Goal: Transaction & Acquisition: Purchase product/service

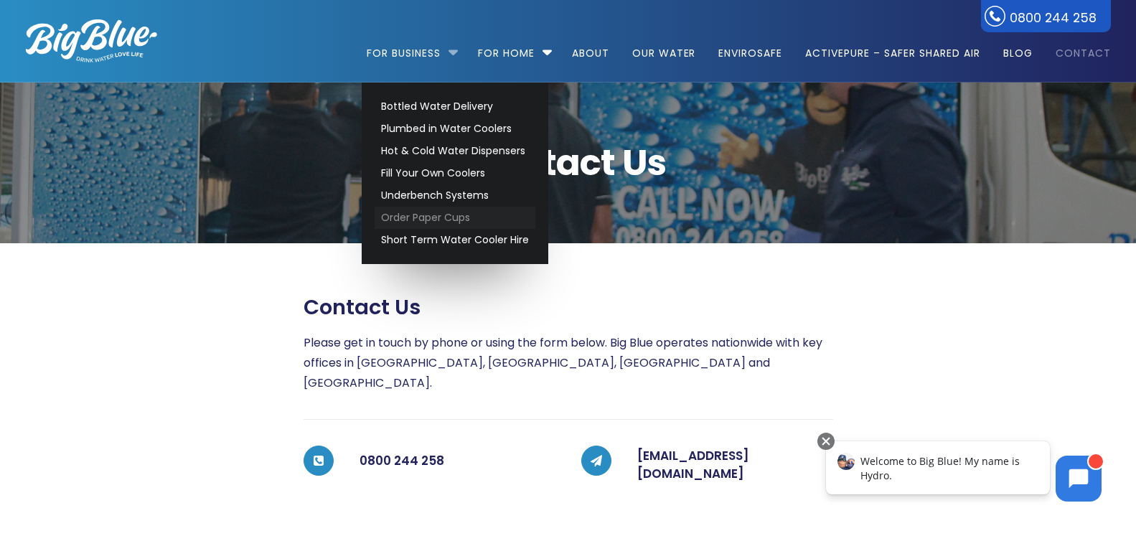
click at [411, 226] on link "Order Paper Cups" at bounding box center [455, 218] width 161 height 22
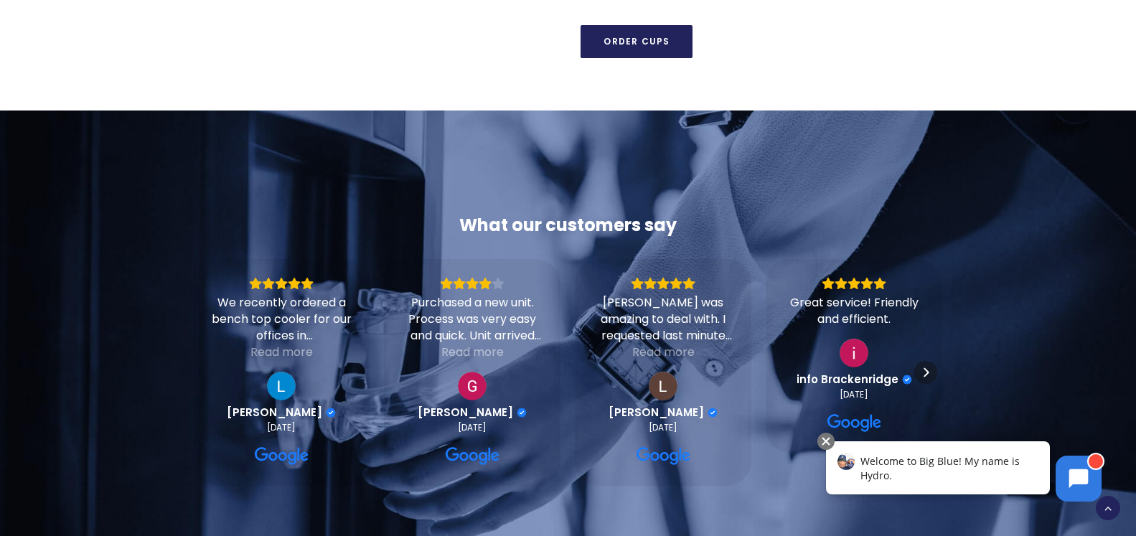
scroll to position [1098, 0]
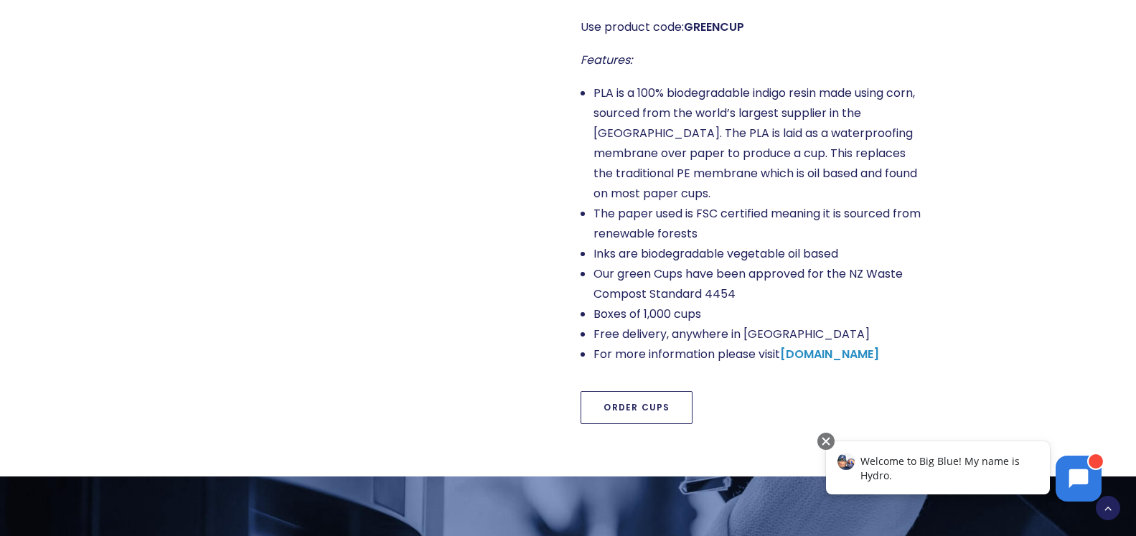
click at [635, 416] on link "Order Cups" at bounding box center [637, 407] width 112 height 33
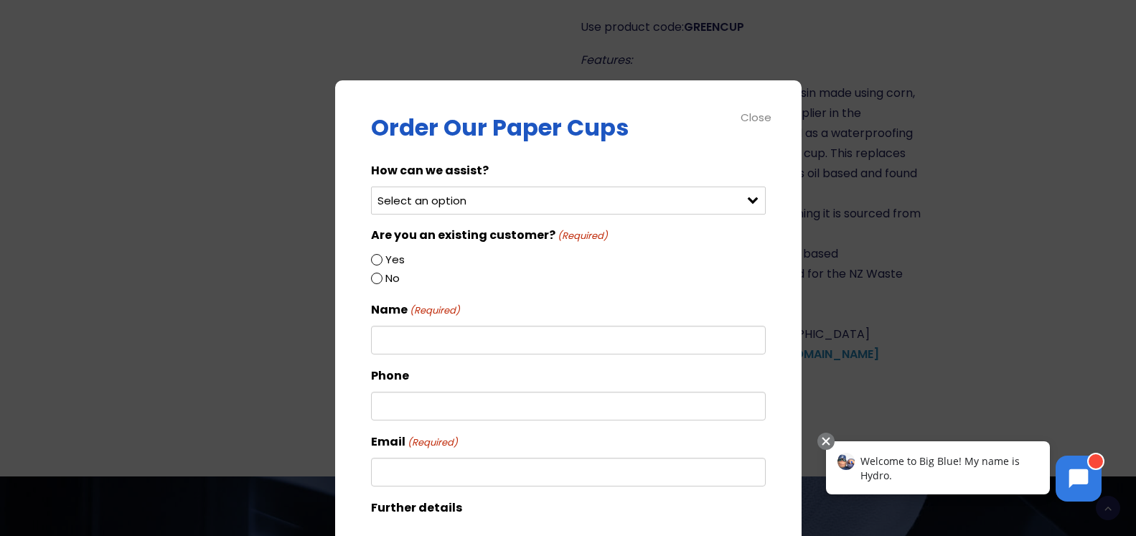
click at [371, 187] on select "Select an option Order green cups Order blue cups I need something else" at bounding box center [568, 201] width 395 height 28
select select "Order green cups"
click option "Order green cups" at bounding box center [0, 0] width 0 height 0
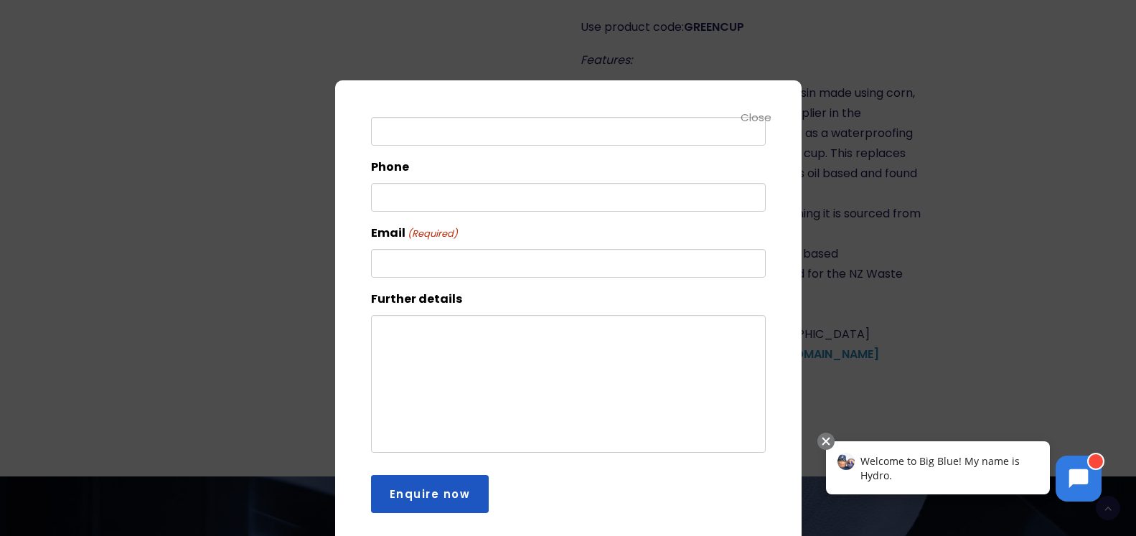
scroll to position [0, 0]
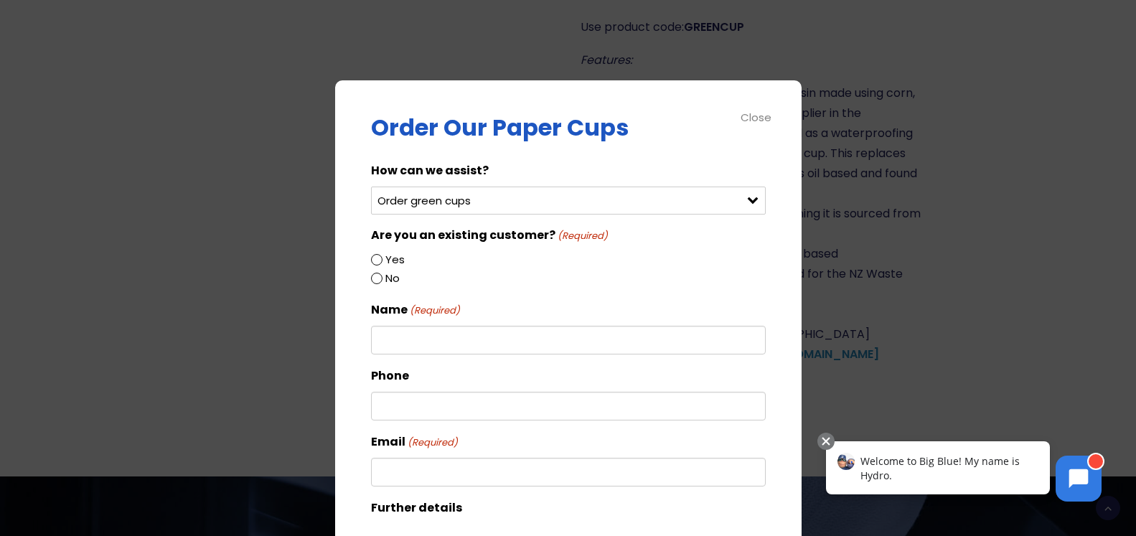
click at [758, 116] on div "Close" at bounding box center [757, 117] width 32 height 17
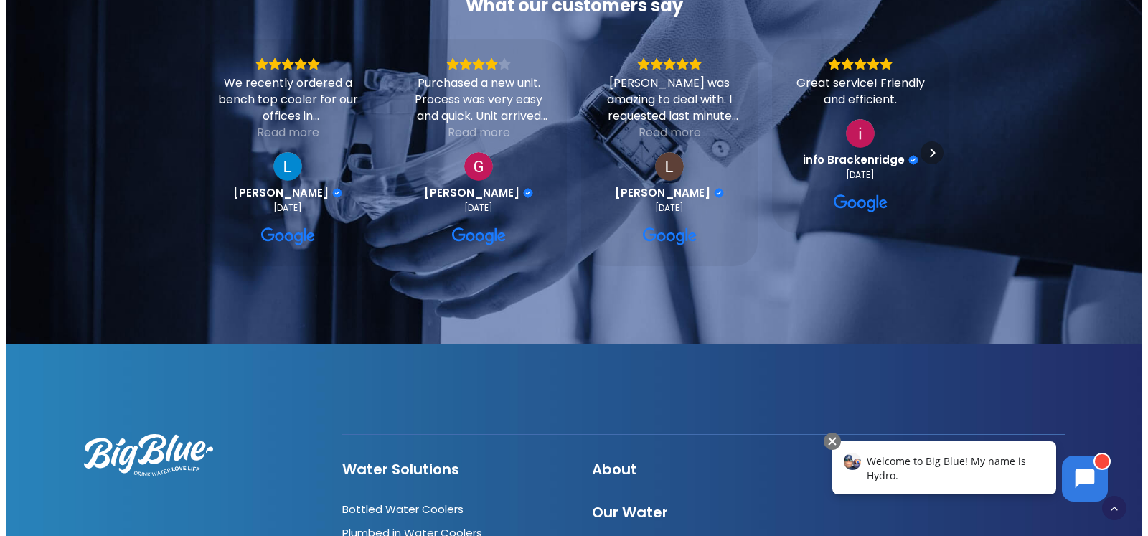
scroll to position [1464, 0]
